Goal: Check status: Check status

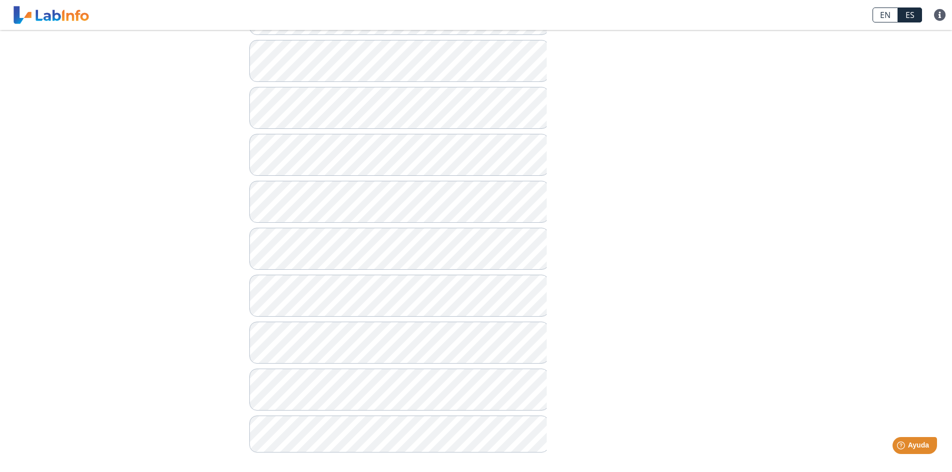
scroll to position [608, 0]
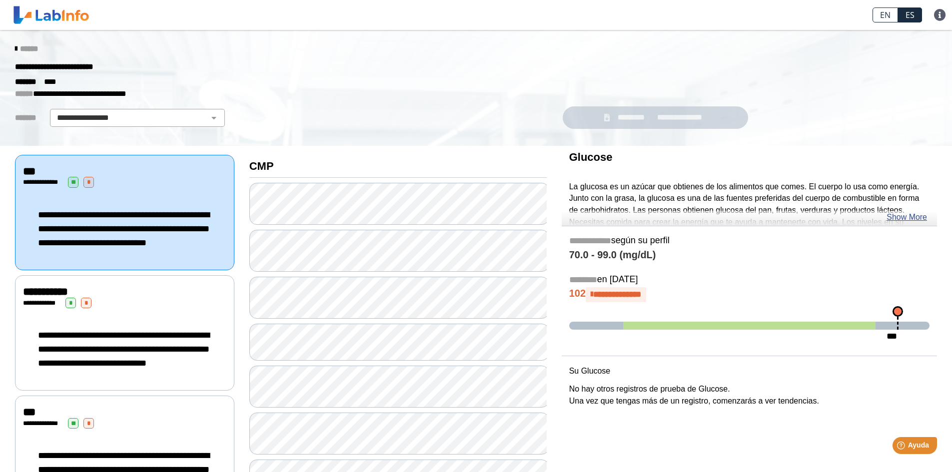
click at [15, 47] on icon at bounding box center [16, 49] width 2 height 8
